Goal: Register for event/course

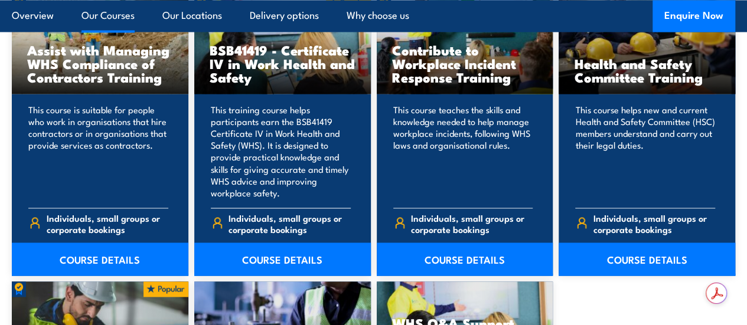
scroll to position [959, 0]
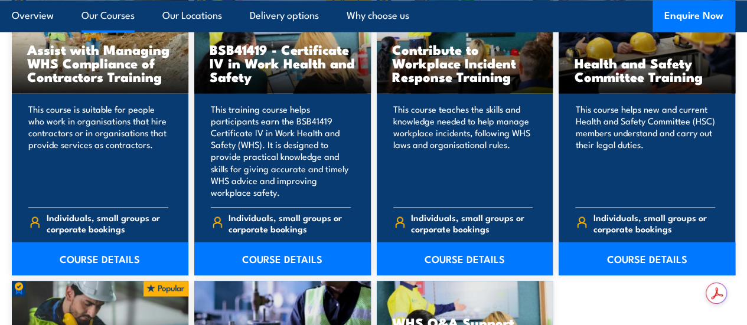
click at [273, 198] on p "This training course helps participants earn the BSB41419 Certificate IV in Wor…" at bounding box center [281, 150] width 140 height 94
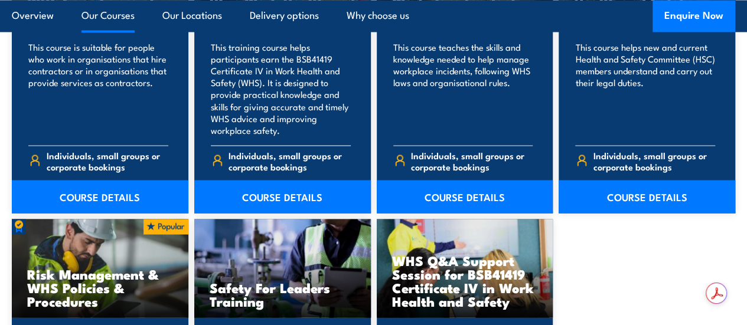
scroll to position [1023, 0]
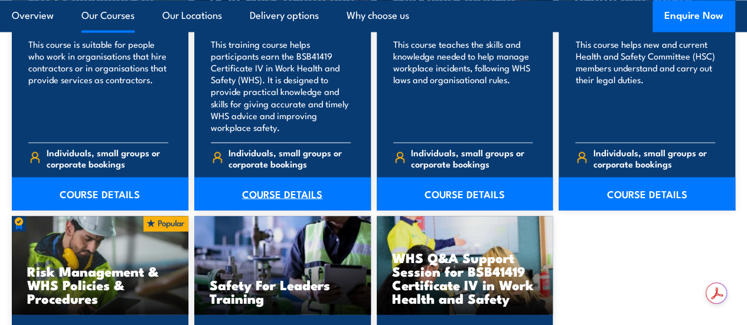
click at [273, 210] on link "COURSE DETAILS" at bounding box center [282, 193] width 176 height 33
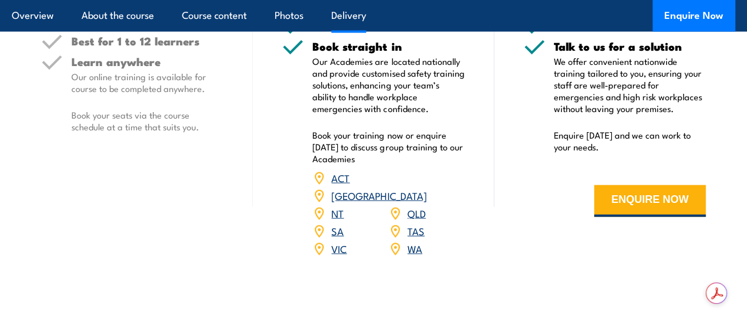
scroll to position [3494, 0]
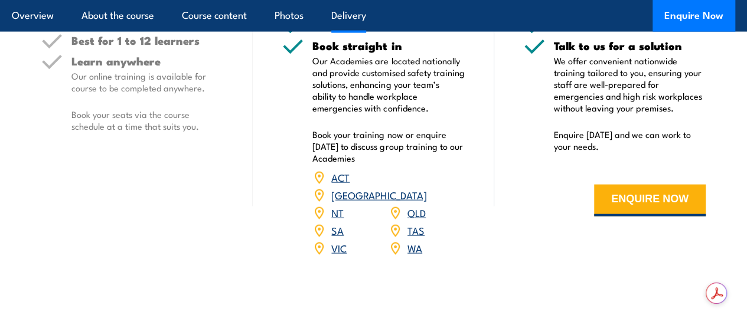
click at [416, 188] on link "[GEOGRAPHIC_DATA]" at bounding box center [378, 195] width 95 height 14
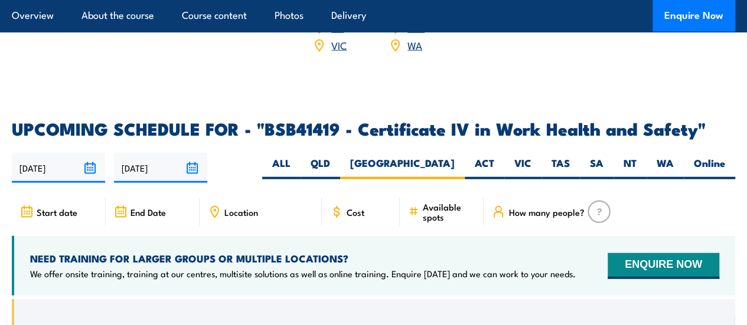
scroll to position [3696, 0]
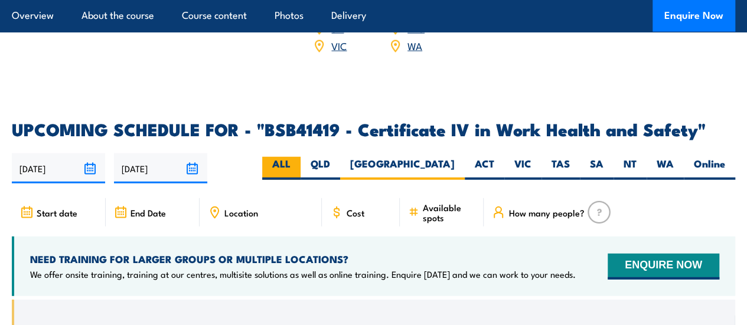
click at [300, 157] on label "ALL" at bounding box center [281, 168] width 38 height 23
click at [298, 157] on input "ALL" at bounding box center [294, 161] width 8 height 8
radio input "true"
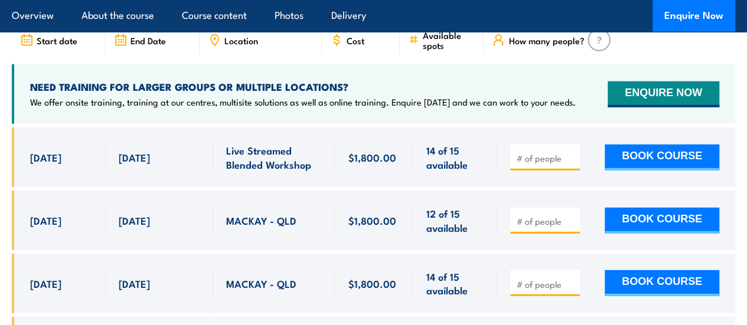
scroll to position [3868, 0]
